Goal: Find specific page/section: Find specific page/section

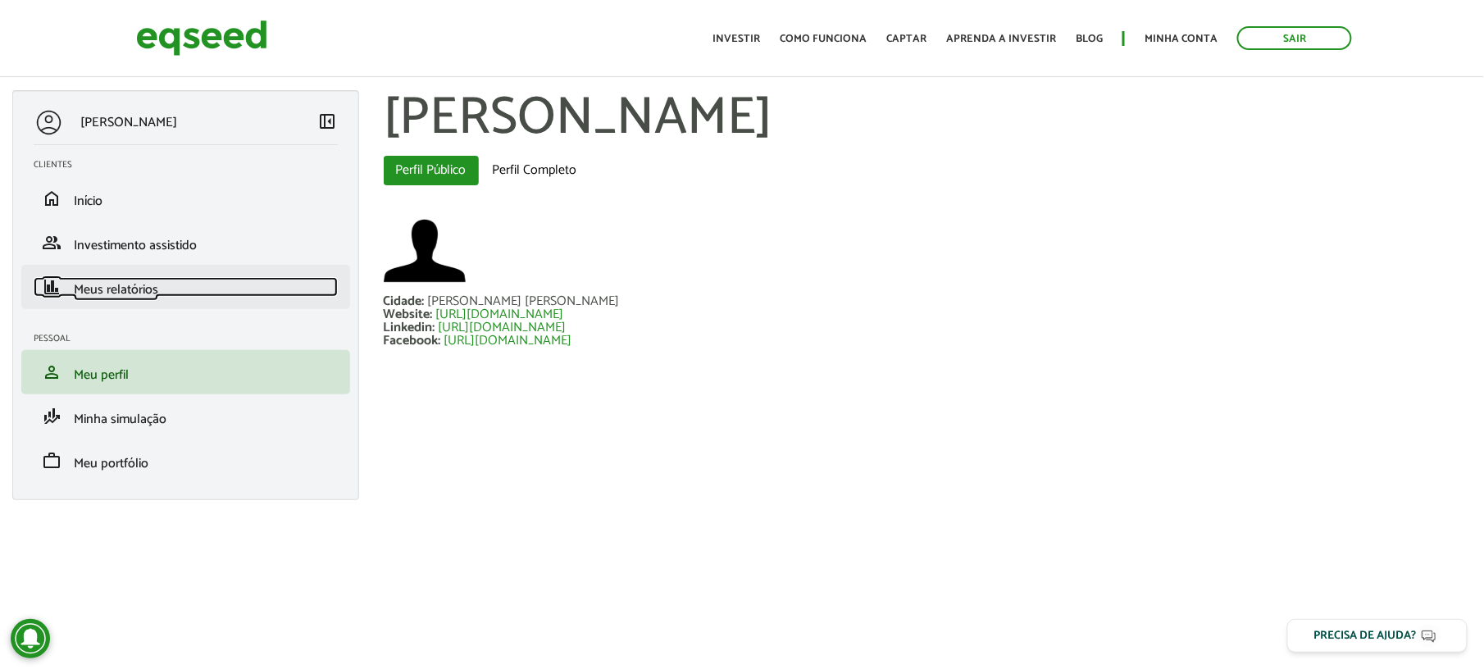
click at [169, 280] on link "finance Meus relatórios" at bounding box center [186, 287] width 304 height 20
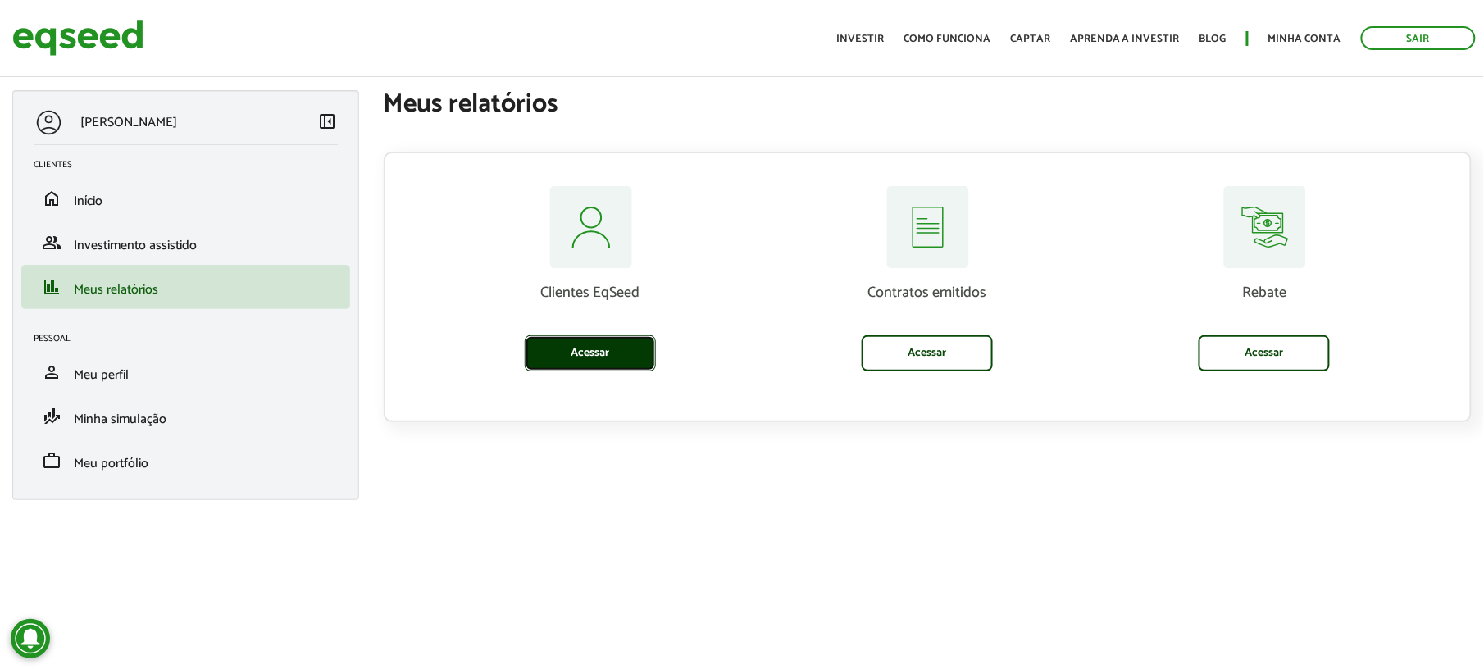
click at [611, 352] on link "Acessar" at bounding box center [590, 353] width 131 height 36
